Goal: Task Accomplishment & Management: Manage account settings

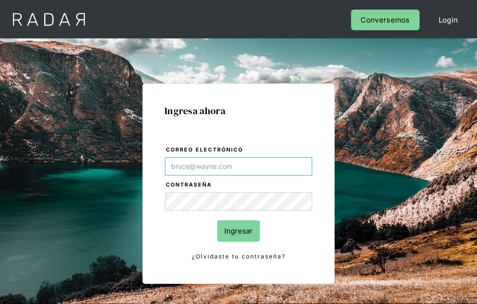
paste input "[PERSON_NAME][EMAIL_ADDRESS][PERSON_NAME][DOMAIN_NAME]"
type input "[PERSON_NAME][EMAIL_ADDRESS][PERSON_NAME][DOMAIN_NAME]"
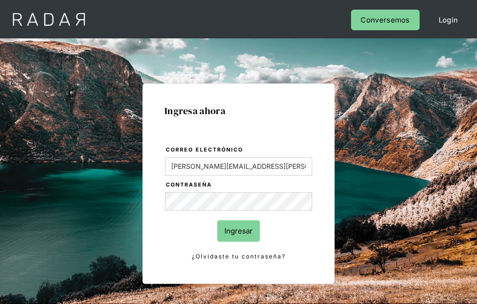
click at [238, 232] on input "Ingresar" at bounding box center [238, 231] width 43 height 22
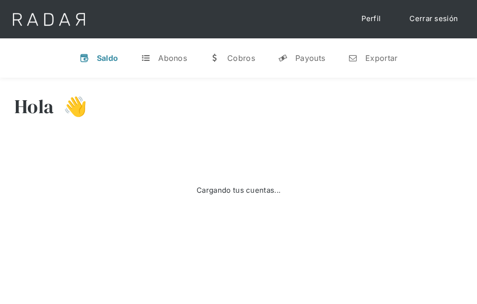
drag, startPoint x: 355, startPoint y: 169, endPoint x: 351, endPoint y: 175, distance: 6.9
click at [355, 169] on div "Cargando tus cuentas..." at bounding box center [238, 190] width 448 height 96
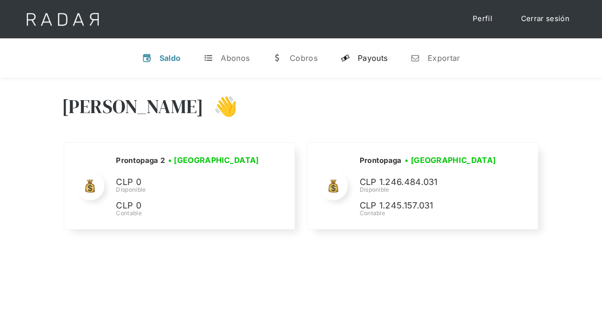
click at [371, 59] on div "Payouts" at bounding box center [373, 58] width 30 height 10
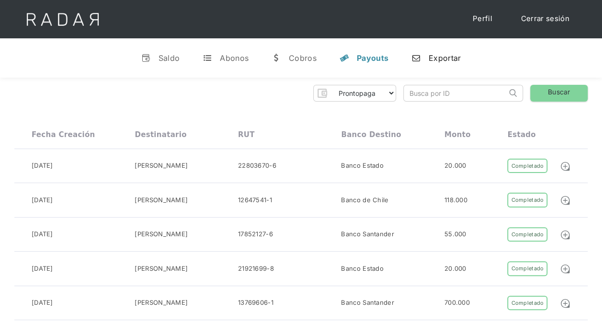
click at [434, 60] on div "Exportar" at bounding box center [445, 58] width 32 height 10
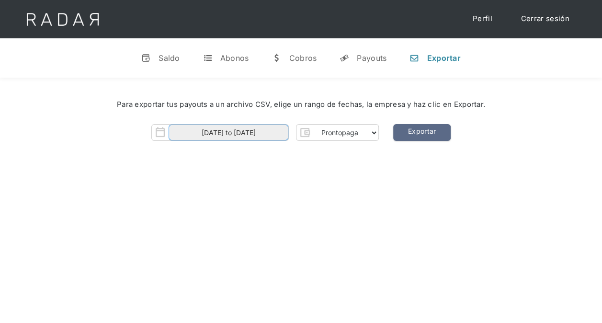
click at [266, 131] on input "[DATE] to [DATE]" at bounding box center [229, 133] width 120 height 16
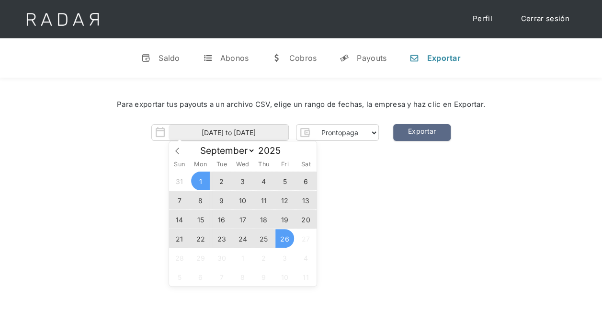
click at [380, 172] on div "[PERSON_NAME] 👋 Cargando tus cuentas... Nombre de la empresa • [GEOGRAPHIC_DATA…" at bounding box center [301, 239] width 602 height 323
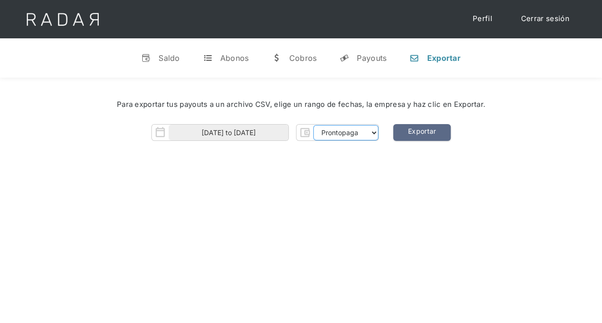
click at [359, 135] on select "Prontopaga Prontopaga 2" at bounding box center [345, 132] width 65 height 15
click at [313, 125] on select "Prontopaga Prontopaga 2" at bounding box center [345, 132] width 65 height 15
click at [417, 153] on div "Para exportar tus payouts a un archivo CSV, elige un rango de fechas, la empres…" at bounding box center [301, 123] width 602 height 90
drag, startPoint x: 417, startPoint y: 153, endPoint x: 388, endPoint y: 197, distance: 52.1
click at [389, 198] on div "[PERSON_NAME] 👋 Cargando tus cuentas... Nombre de la empresa • [GEOGRAPHIC_DATA…" at bounding box center [301, 239] width 602 height 323
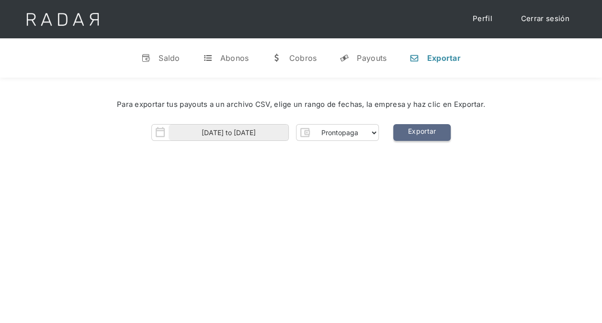
click at [436, 136] on link "Exportar" at bounding box center [423, 132] width 58 height 17
click at [234, 52] on link "t Abonos" at bounding box center [226, 58] width 61 height 25
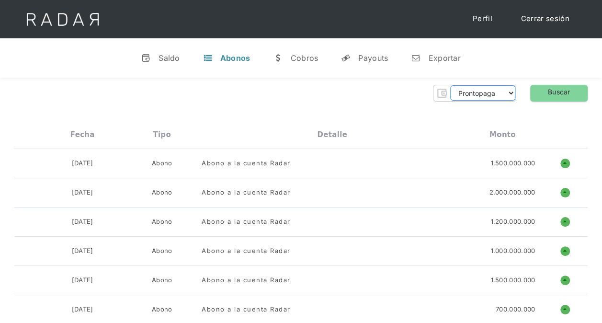
click at [476, 96] on select "Prontopaga Prontopaga 2" at bounding box center [483, 92] width 65 height 15
click at [476, 164] on h1 "o" at bounding box center [566, 164] width 10 height 10
click at [476, 162] on h1 "o" at bounding box center [566, 164] width 10 height 10
click at [371, 57] on div "Payouts" at bounding box center [374, 58] width 30 height 10
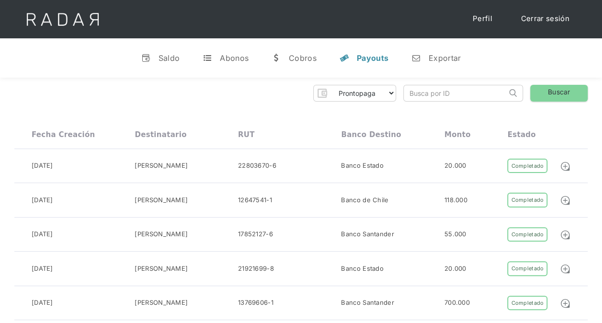
click at [435, 90] on input "search" at bounding box center [455, 93] width 103 height 16
paste input "01K5GB39T3DDAM6ECE9MKMNZ5"
type input "01K5GB39T3DDAM6ECE9MKMNZ5"
click at [476, 91] on img at bounding box center [513, 93] width 8 height 8
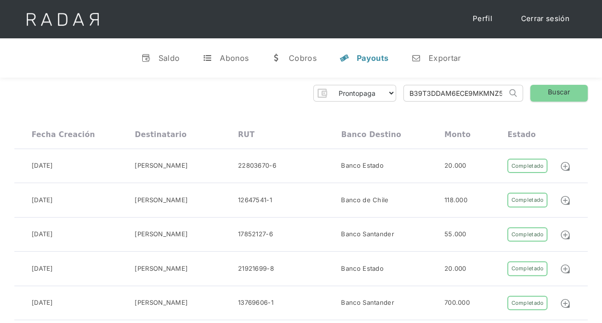
scroll to position [0, 0]
click at [476, 93] on link "Buscar" at bounding box center [560, 93] width 58 height 17
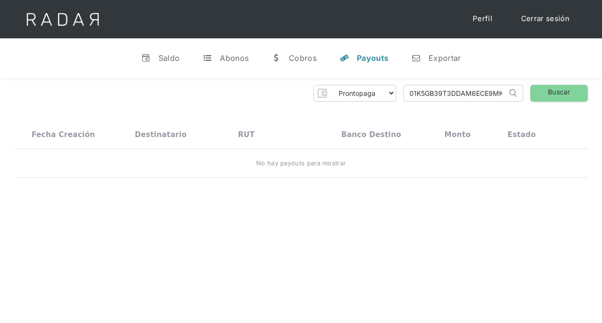
click at [476, 181] on div "Prontopaga Prontopaga 2 Thank you! Your submission has been received! Oops! Som…" at bounding box center [301, 132] width 602 height 108
drag, startPoint x: 198, startPoint y: 60, endPoint x: 214, endPoint y: 60, distance: 15.8
click at [198, 60] on link "t Abonos" at bounding box center [225, 58] width 61 height 25
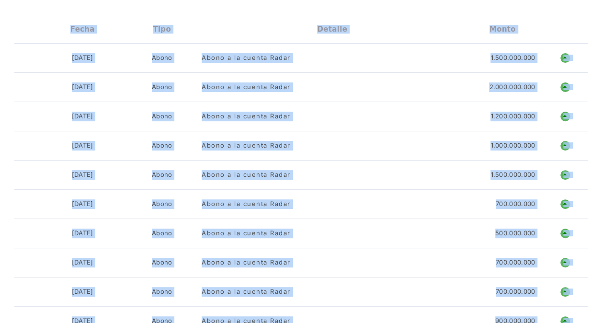
scroll to position [68, 0]
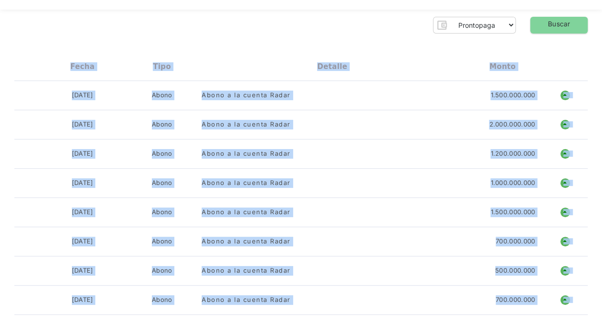
drag, startPoint x: 546, startPoint y: 205, endPoint x: 48, endPoint y: 64, distance: 517.4
copy div "Lorem Ipsu Dolorsi Ametc 37-03-2404 Adipi Elits d ei tempor 383.603.637 i u La …"
click at [359, 248] on div "[DATE] Abono Abono a la cuenta Radar 700.000.000 o ñ" at bounding box center [301, 241] width 574 height 29
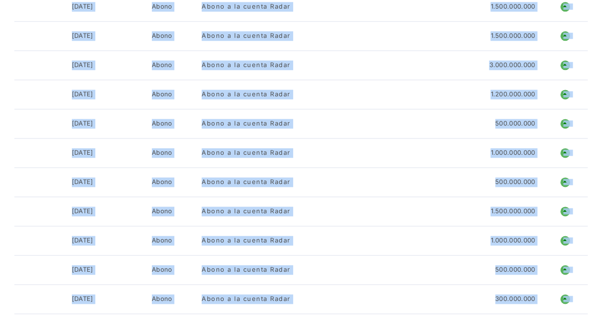
click at [10, 235] on div "Prontopaga Prontopaga 2 Thank you! Your submission has been received! Oops! Som…" at bounding box center [301, 270] width 602 height 1577
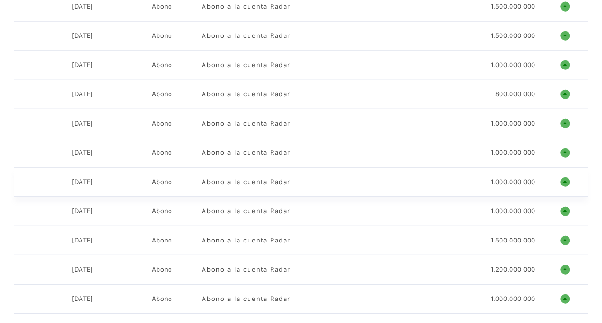
scroll to position [1075, 0]
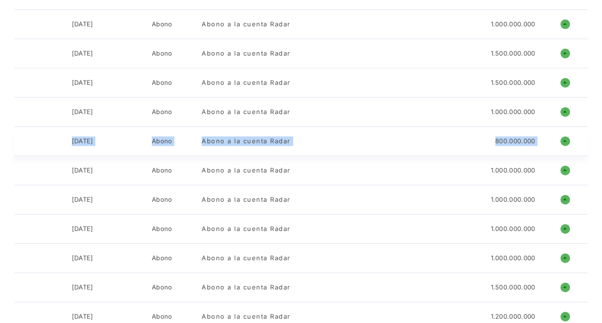
drag, startPoint x: 66, startPoint y: 133, endPoint x: 544, endPoint y: 130, distance: 478.3
click at [476, 130] on div "[DATE] Abono Abono a la cuenta Radar 800.000.000 o ñ" at bounding box center [301, 141] width 574 height 29
copy div "[DATE] Abono Abono a la cuenta Radar 800.000.000"
click at [191, 143] on div "[DATE] Abono Abono a la cuenta Radar 800.000.000 o ñ" at bounding box center [301, 141] width 574 height 29
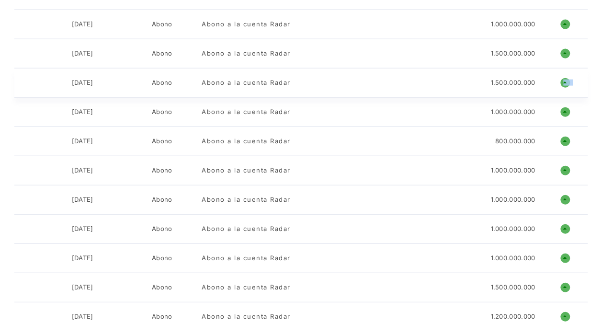
drag, startPoint x: 63, startPoint y: 104, endPoint x: 533, endPoint y: 75, distance: 471.1
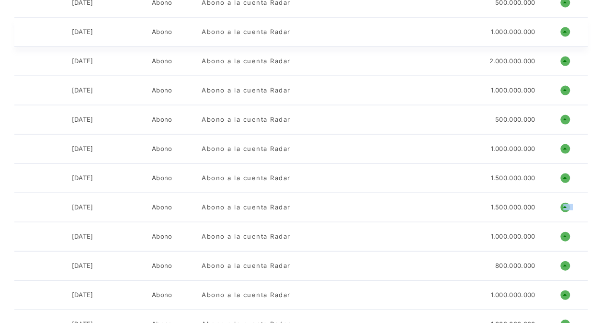
scroll to position [931, 0]
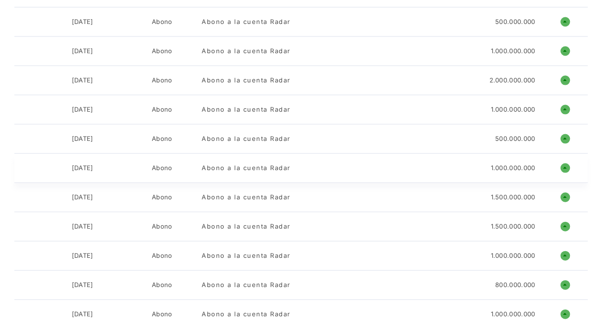
click at [476, 166] on div "1.000.000.000" at bounding box center [513, 168] width 45 height 10
click at [476, 135] on div "500.000.000" at bounding box center [516, 139] width 40 height 10
click at [476, 105] on div "1.000.000.000" at bounding box center [513, 110] width 45 height 10
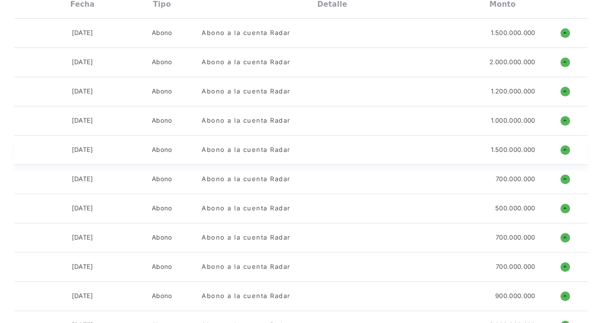
scroll to position [116, 0]
